Goal: Task Accomplishment & Management: Use online tool/utility

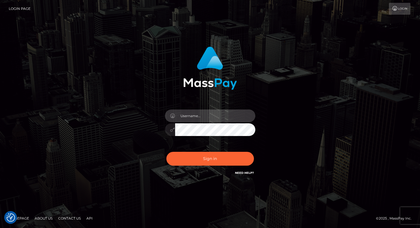
click at [194, 117] on input "text" at bounding box center [215, 116] width 80 height 13
type input "drew guizzetti"
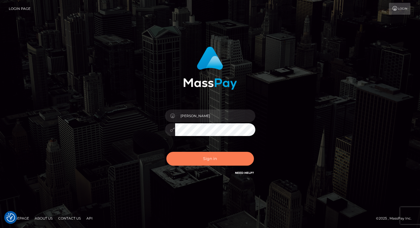
drag, startPoint x: 219, startPoint y: 156, endPoint x: 225, endPoint y: 156, distance: 6.8
click at [219, 156] on button "Sign in" at bounding box center [210, 159] width 88 height 14
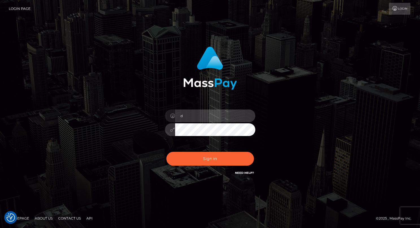
click at [193, 115] on input "d" at bounding box center [215, 116] width 80 height 13
drag, startPoint x: 191, startPoint y: 117, endPoint x: 194, endPoint y: 116, distance: 3.1
click at [191, 117] on input "Drew.Guizzetti" at bounding box center [215, 116] width 80 height 13
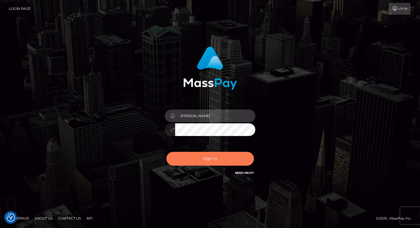
type input "Drew Guizzetti"
click at [207, 159] on button "Sign in" at bounding box center [210, 159] width 88 height 14
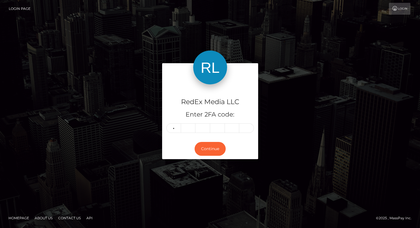
type input "6"
type input "9"
type input "8"
type input "7"
type input "0"
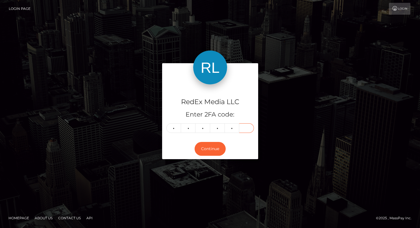
type input "5"
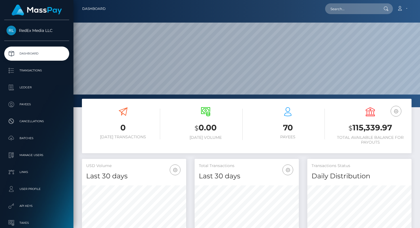
scroll to position [100, 104]
click at [26, 74] on p "Transactions" at bounding box center [36, 70] width 60 height 8
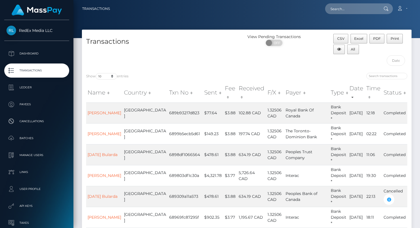
click at [109, 60] on div "Transactions" at bounding box center [164, 51] width 165 height 35
click at [108, 81] on div "Name Country Txn No Sent Fee Received F/X Payer Type Date Time Status Name Coun…" at bounding box center [246, 201] width 329 height 241
click at [109, 78] on select "10 25 50 100 250 500 1,000 3,500" at bounding box center [106, 76] width 21 height 6
select select "1000"
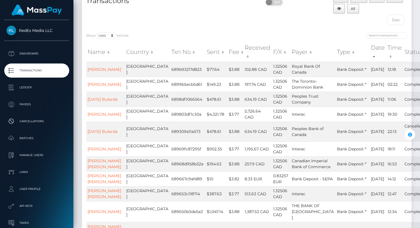
scroll to position [1771, 0]
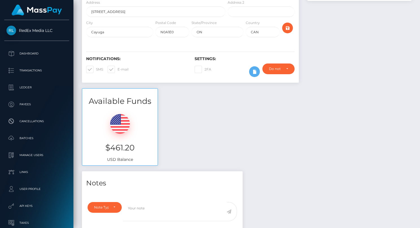
scroll to position [105, 0]
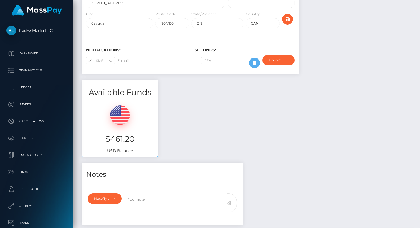
click at [115, 132] on div "$461.20 USD Balance" at bounding box center [119, 127] width 75 height 58
click at [126, 139] on h3 "$461.20" at bounding box center [119, 139] width 67 height 11
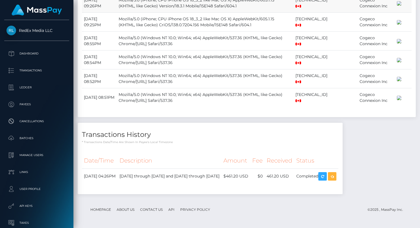
scroll to position [518, 0]
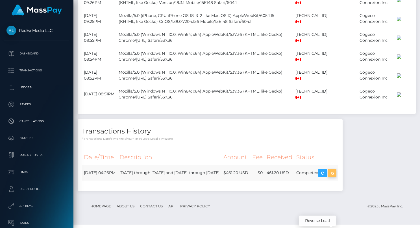
click at [330, 177] on icon "button" at bounding box center [332, 173] width 7 height 7
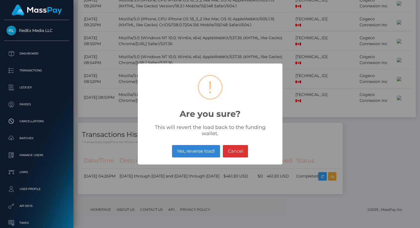
click at [201, 150] on button "Yes, reverse load!" at bounding box center [196, 151] width 48 height 12
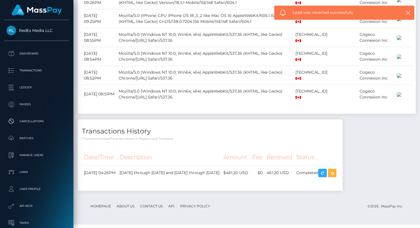
click at [355, 154] on div "Notes Note Type Compliance Clear Compliance General Note Type" at bounding box center [247, 1] width 338 height 391
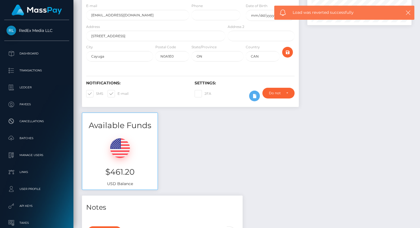
scroll to position [93, 0]
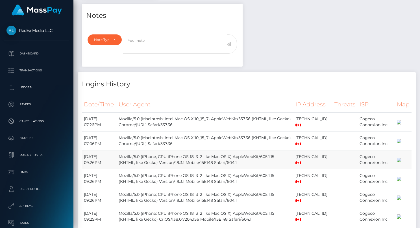
scroll to position [531, 0]
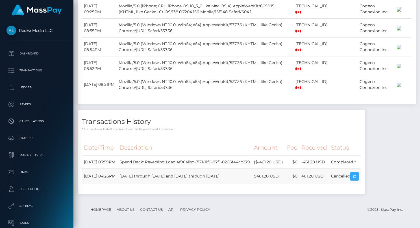
drag, startPoint x: 274, startPoint y: 177, endPoint x: 285, endPoint y: 177, distance: 10.7
click at [285, 177] on td "$461.20 USD" at bounding box center [268, 177] width 33 height 16
copy td "461.20"
drag, startPoint x: 136, startPoint y: 178, endPoint x: 232, endPoint y: 180, distance: 96.0
click at [222, 180] on td "June 16 through 30 and July 16 through 31" at bounding box center [184, 177] width 134 height 16
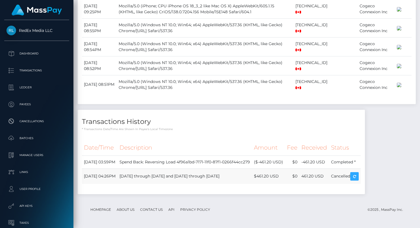
copy td "June 16 through 30 and July 16 through 31"
